Goal: Information Seeking & Learning: Understand process/instructions

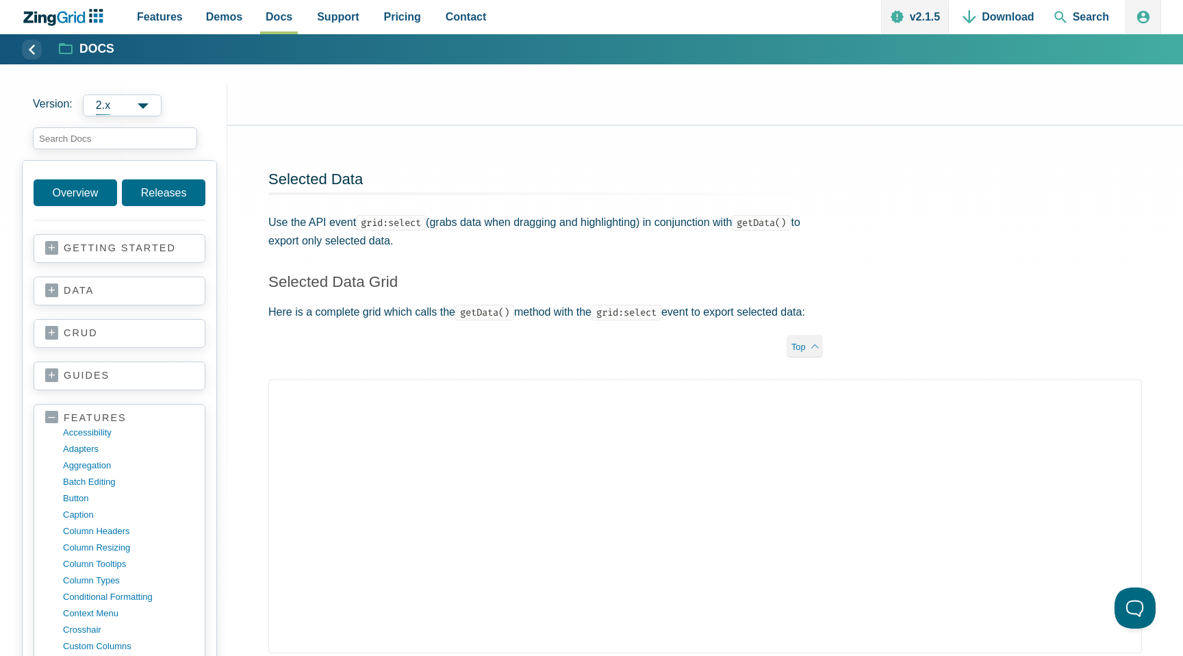
scroll to position [2655, 0]
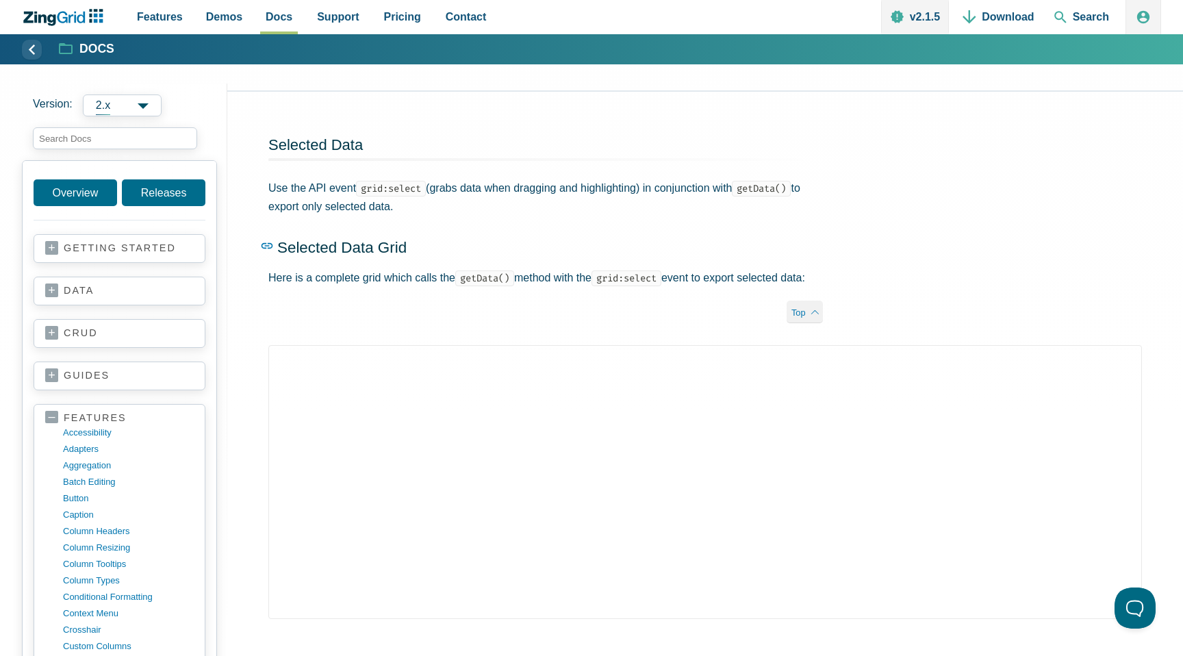
click at [469, 257] on link "Selected Data Grid" at bounding box center [537, 216] width 555 height 81
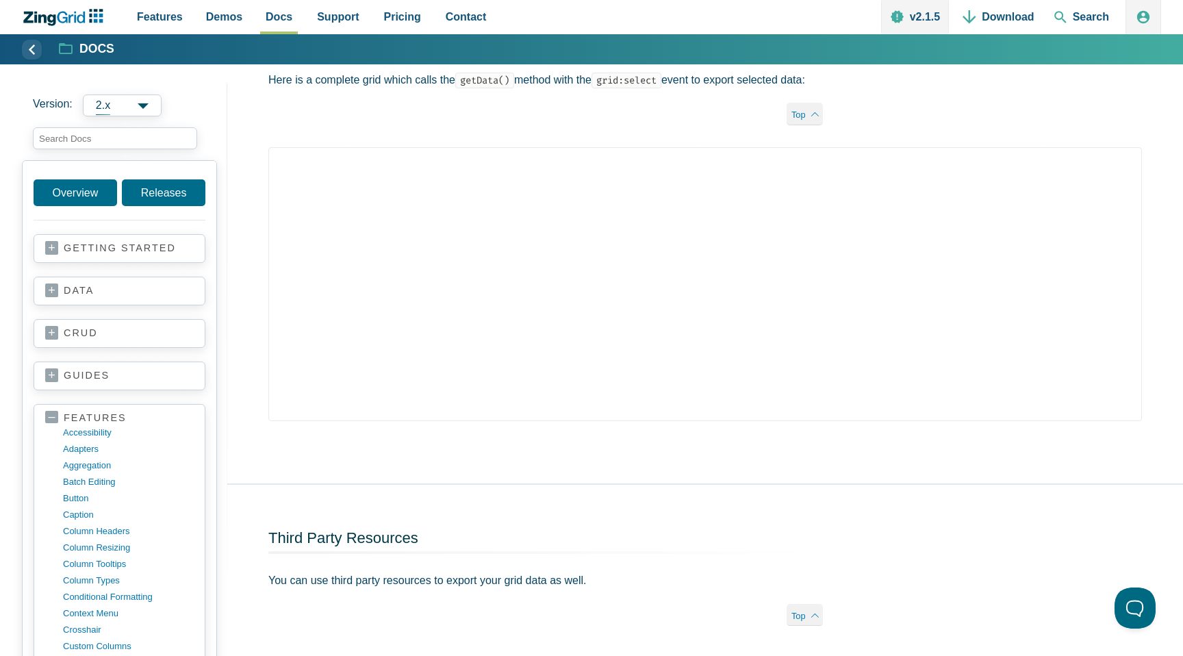
click at [449, 130] on div "Selected Data Use the API event grid:select (grabs data when dragging and highl…" at bounding box center [545, 20] width 637 height 253
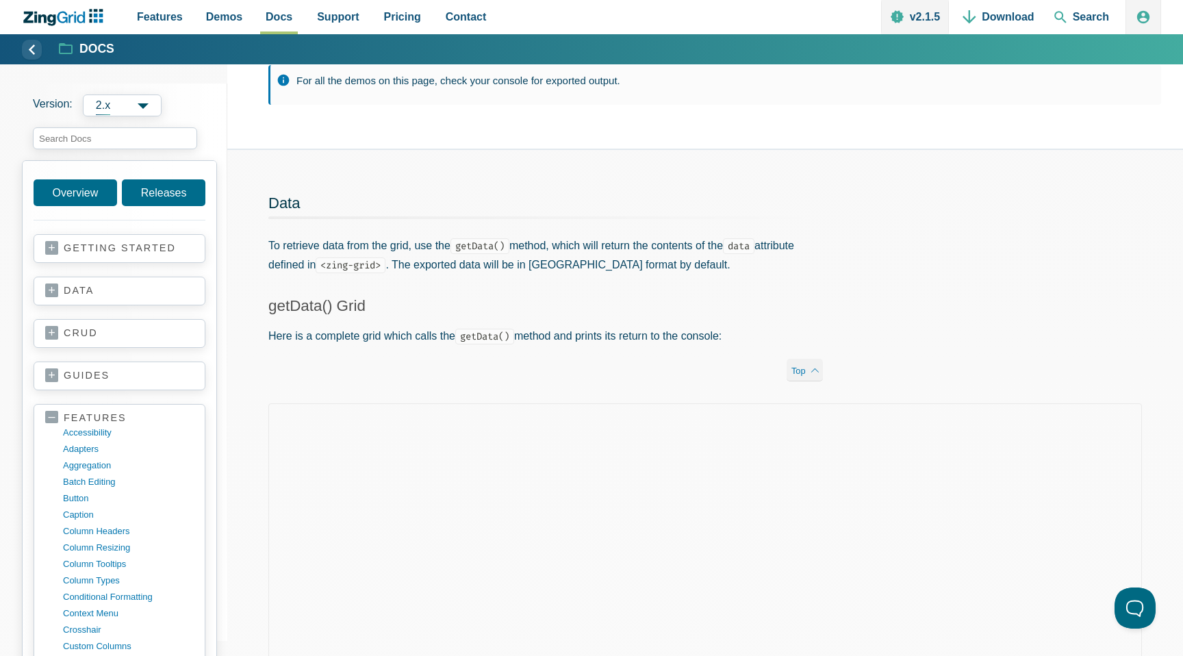
scroll to position [140, 0]
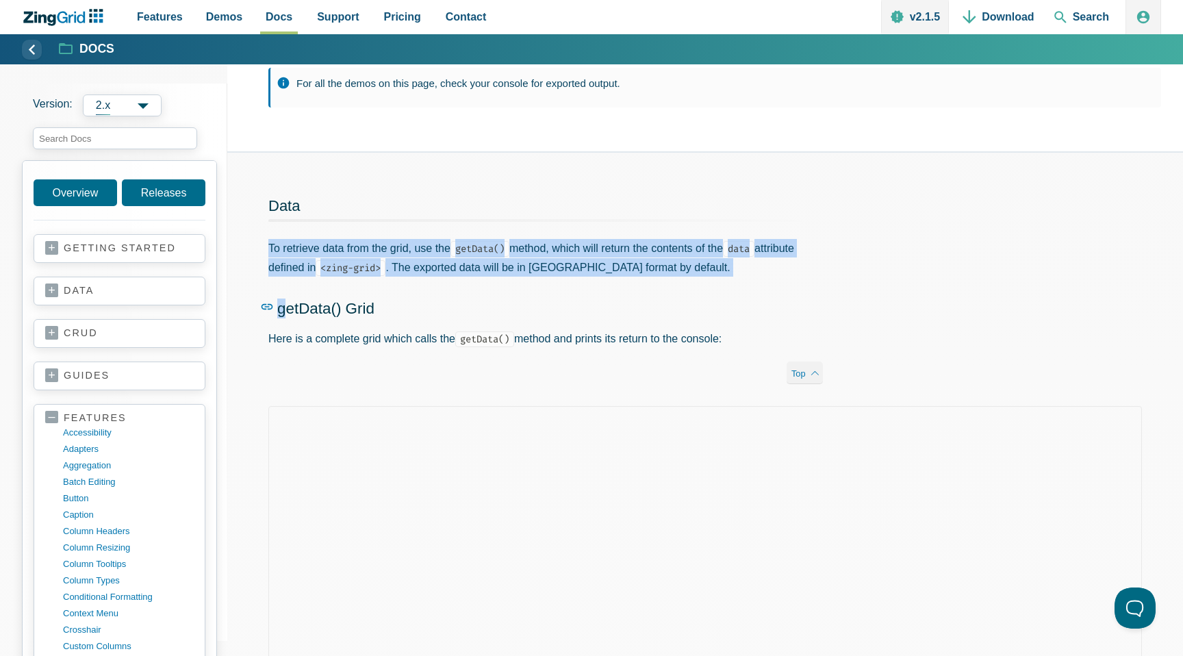
drag, startPoint x: 262, startPoint y: 256, endPoint x: 287, endPoint y: 318, distance: 67.0
click at [285, 308] on div "Data To retrieve data from the grid, use the getData() method, which will retur…" at bounding box center [545, 279] width 637 height 253
click at [287, 317] on span "getData() Grid" at bounding box center [325, 308] width 97 height 17
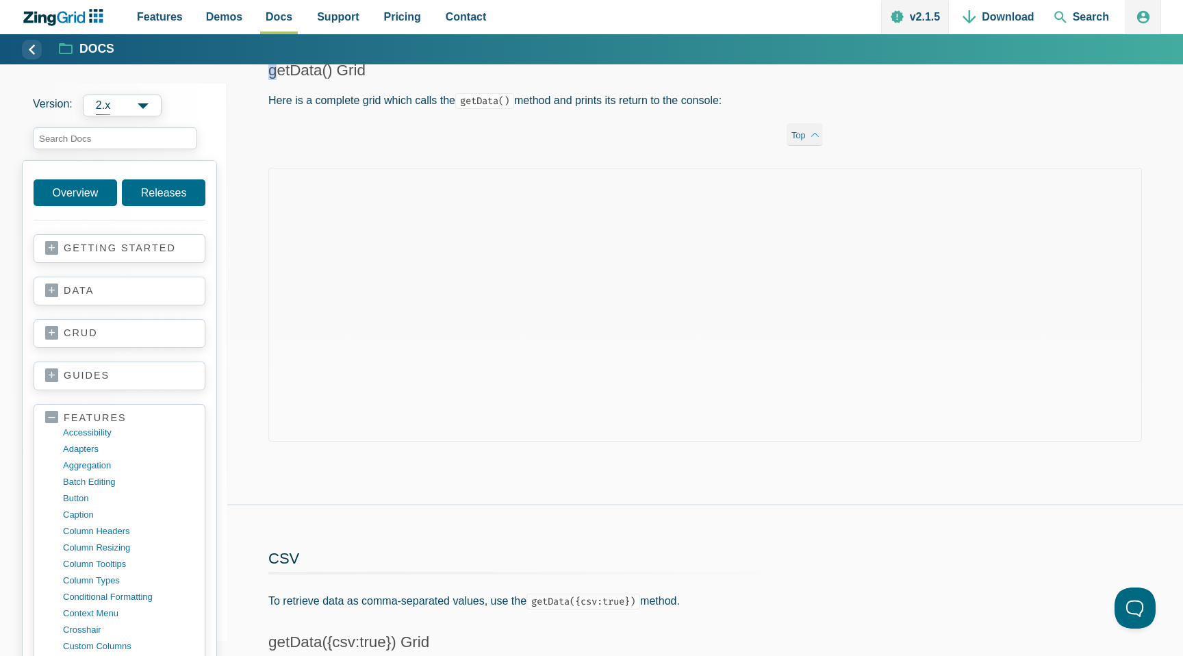
click at [364, 111] on div "Data To retrieve data from the grid, use the getData() method, which will retur…" at bounding box center [545, 40] width 637 height 253
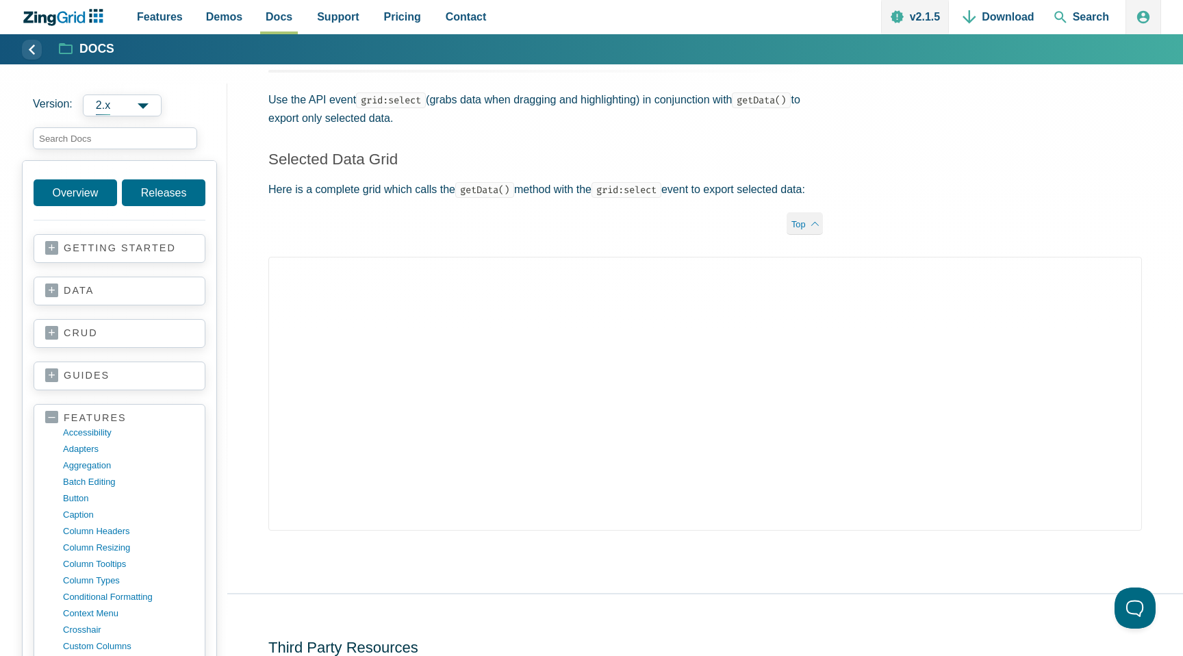
scroll to position [2745, 0]
click at [473, 592] on div "App Content" at bounding box center [705, 423] width 956 height 337
click at [536, 249] on div "Selected Data Use the API event grid:select (grabs data when dragging and highl…" at bounding box center [545, 128] width 637 height 253
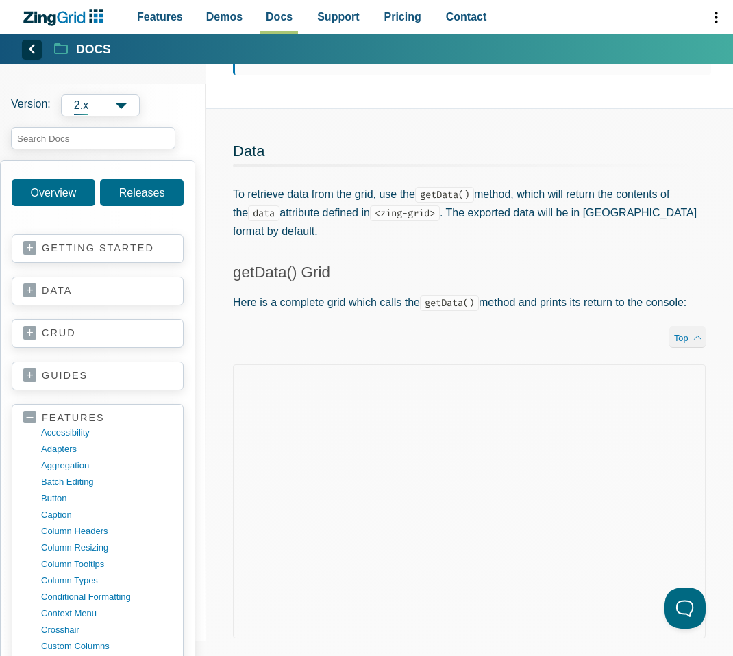
scroll to position [0, 0]
